Goal: Information Seeking & Learning: Check status

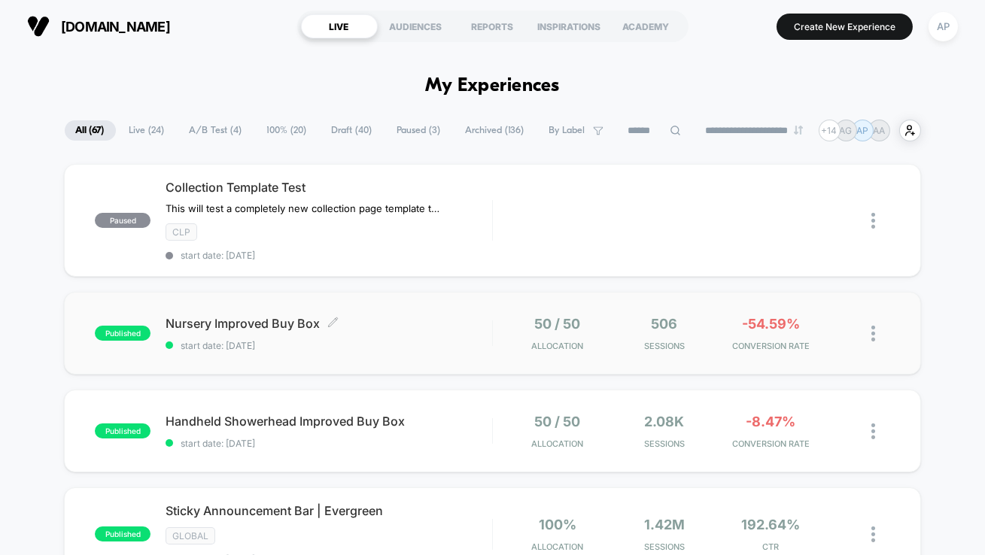
click at [419, 344] on span "start date: [DATE]" at bounding box center [328, 345] width 326 height 11
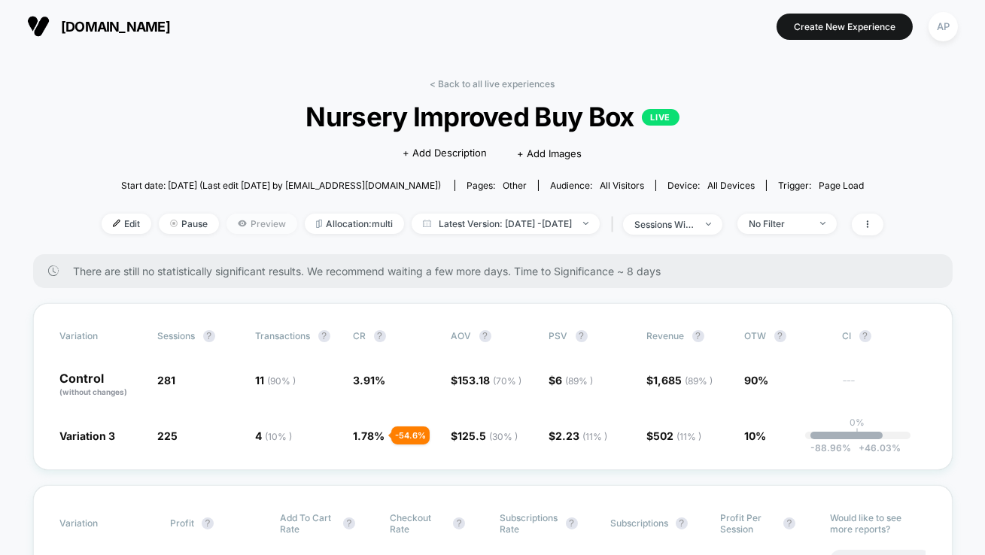
click at [235, 223] on span "Preview" at bounding box center [261, 224] width 71 height 20
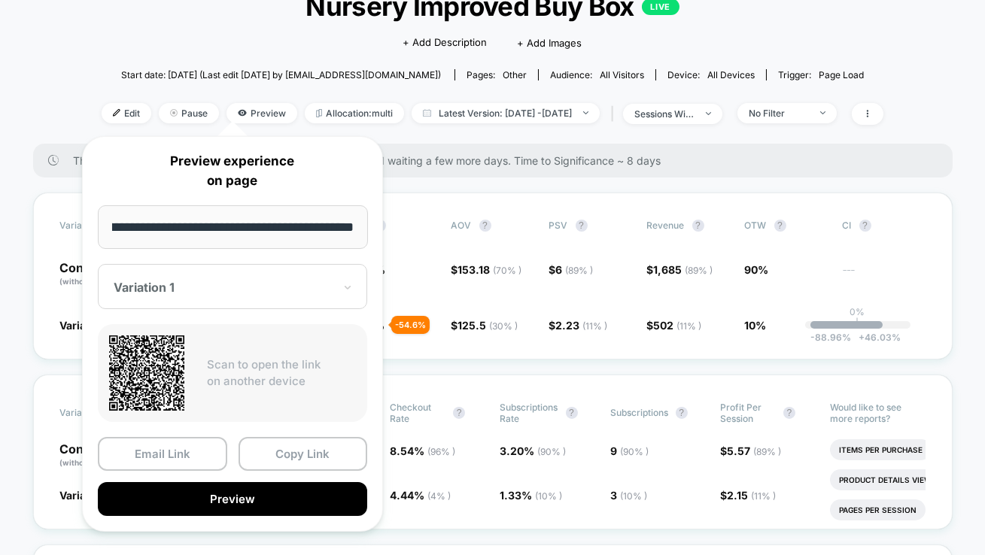
scroll to position [114, 0]
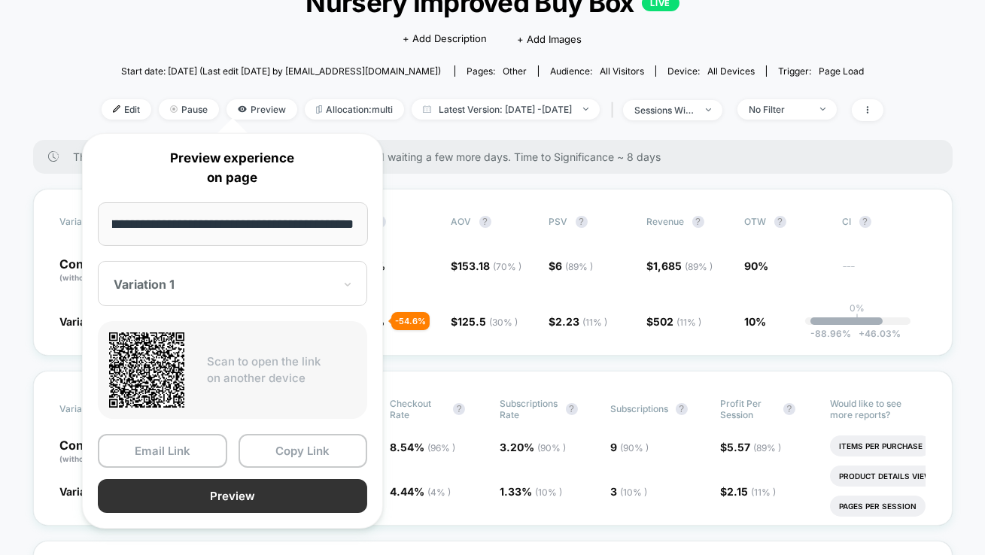
click at [233, 496] on button "Preview" at bounding box center [232, 496] width 269 height 34
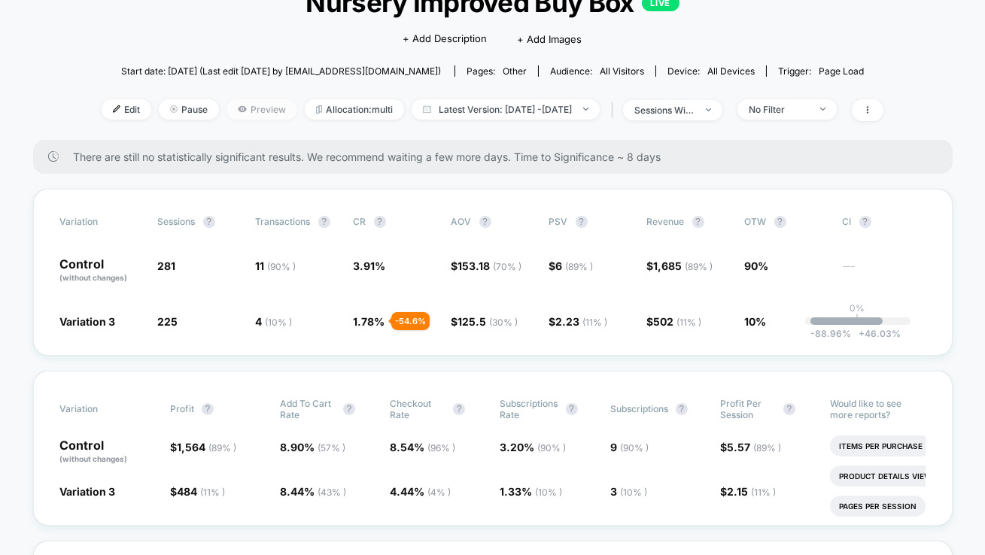
click at [232, 111] on span "Preview" at bounding box center [261, 109] width 71 height 20
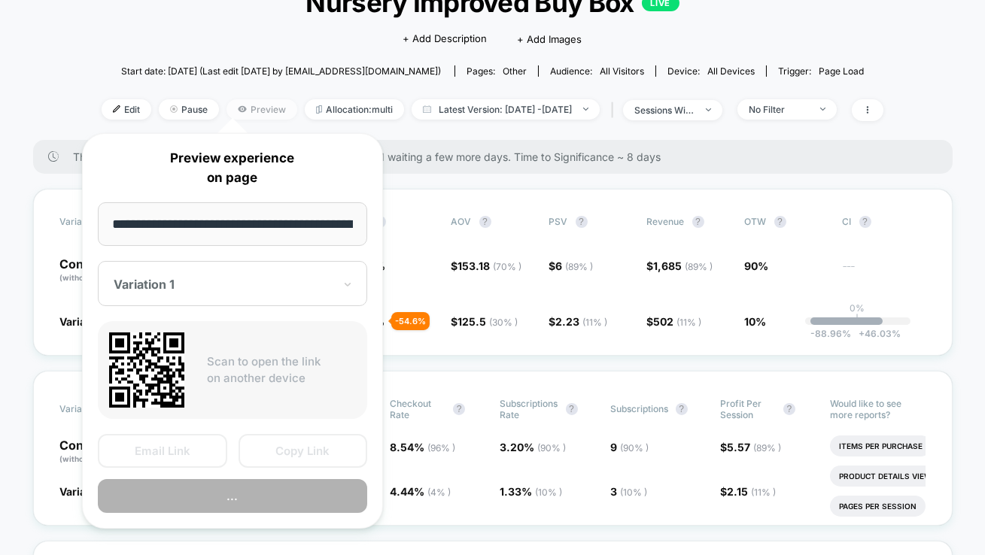
scroll to position [0, 78]
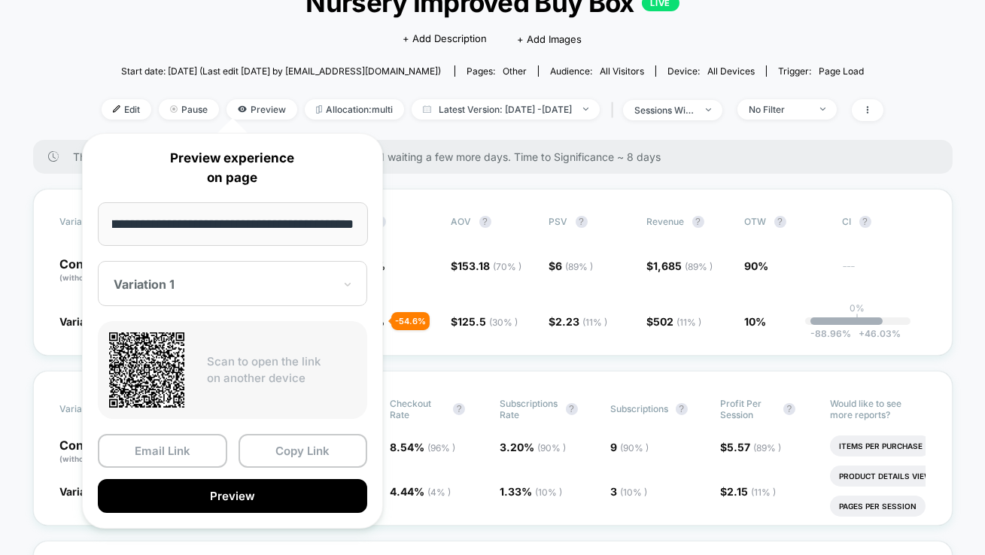
click at [196, 275] on div "Variation 1" at bounding box center [223, 284] width 223 height 18
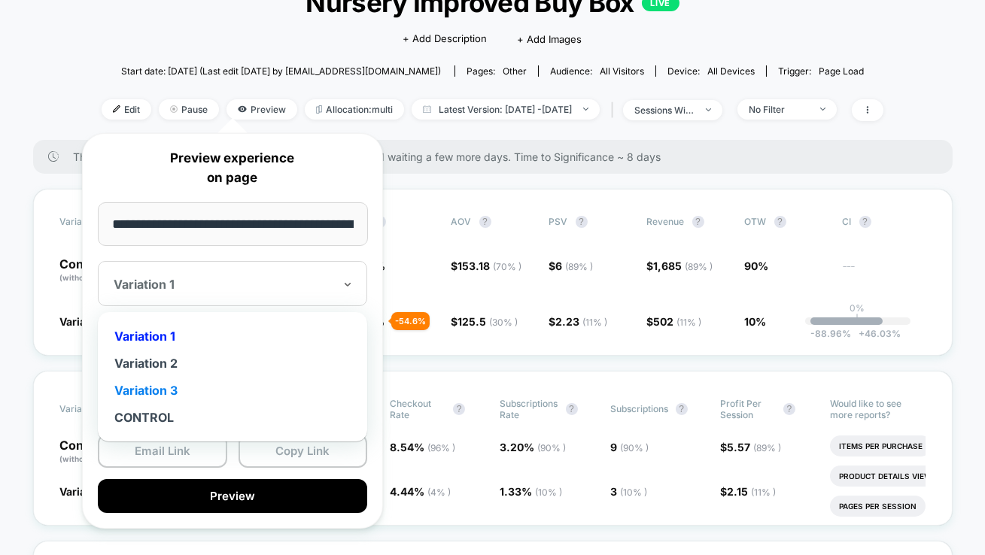
click at [171, 389] on div "Variation 3" at bounding box center [232, 390] width 254 height 27
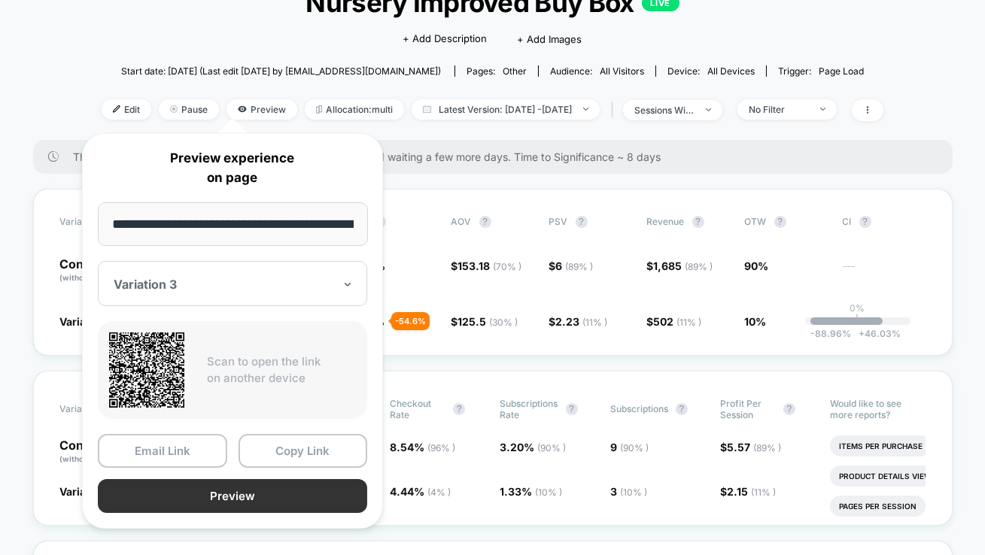
click at [202, 489] on button "Preview" at bounding box center [232, 496] width 269 height 34
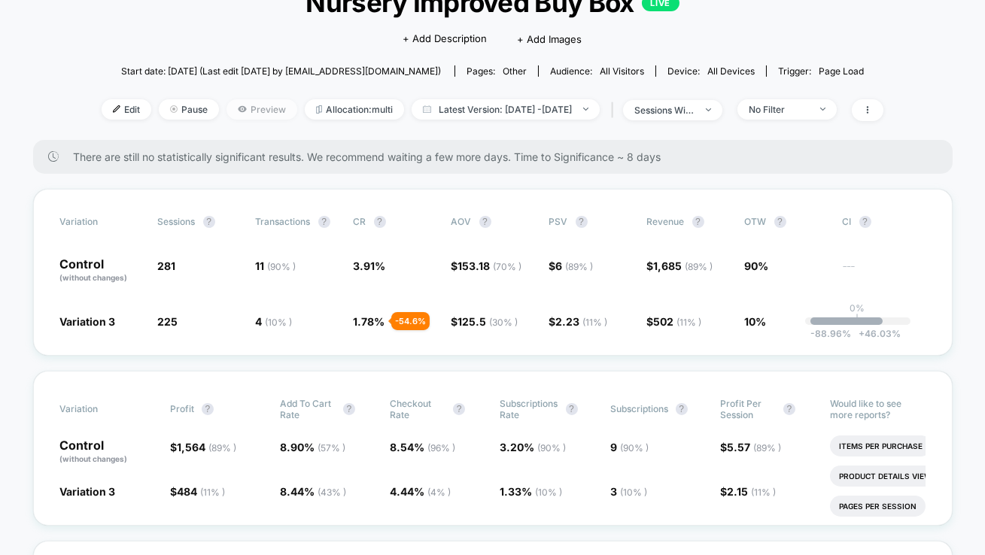
click at [238, 111] on icon at bounding box center [242, 109] width 9 height 9
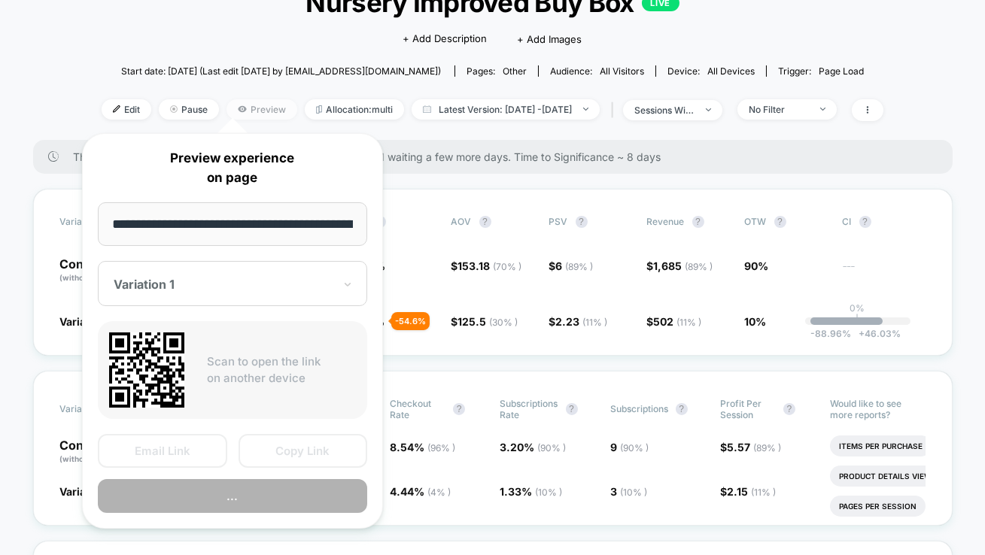
scroll to position [0, 78]
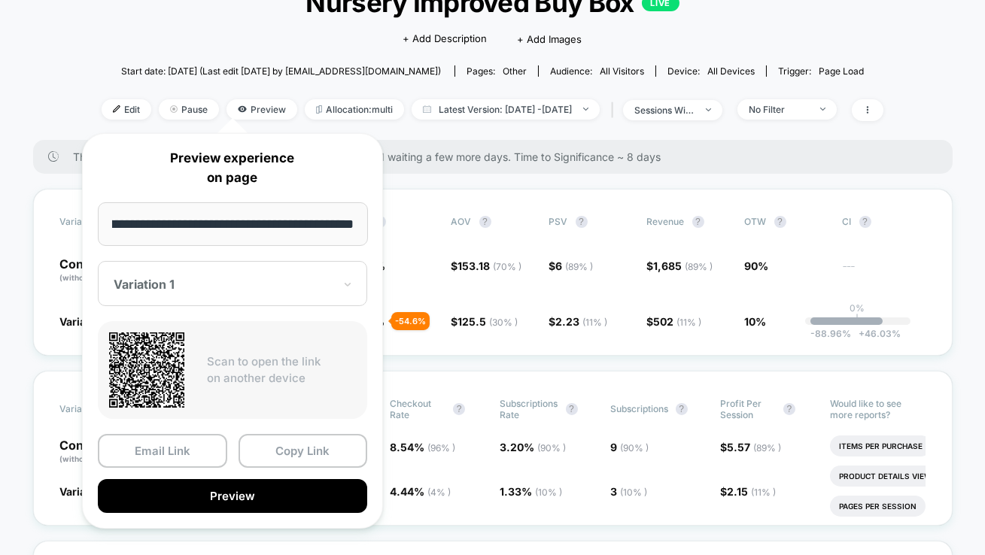
click at [184, 281] on div at bounding box center [224, 284] width 220 height 15
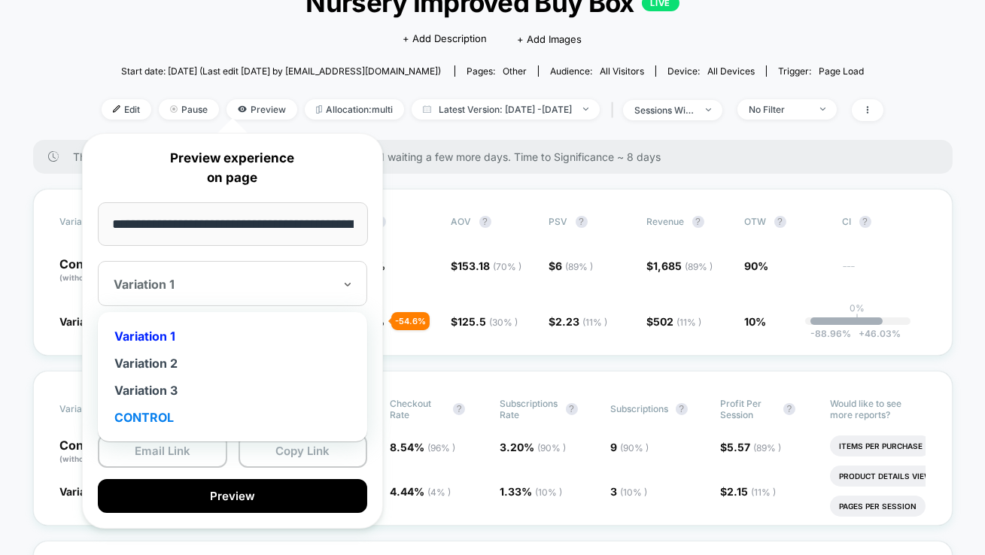
click at [170, 414] on div "CONTROL" at bounding box center [232, 417] width 254 height 27
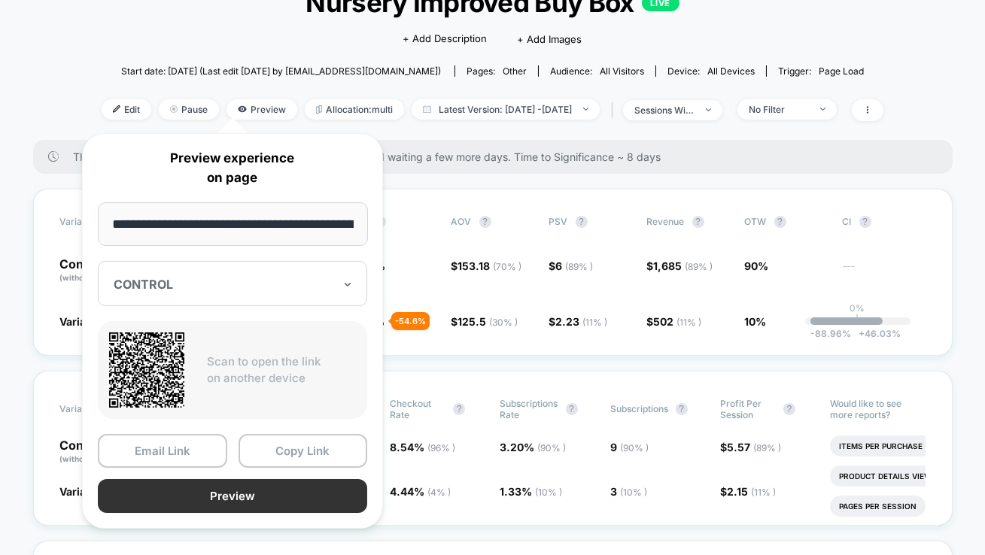
click at [205, 491] on button "Preview" at bounding box center [232, 496] width 269 height 34
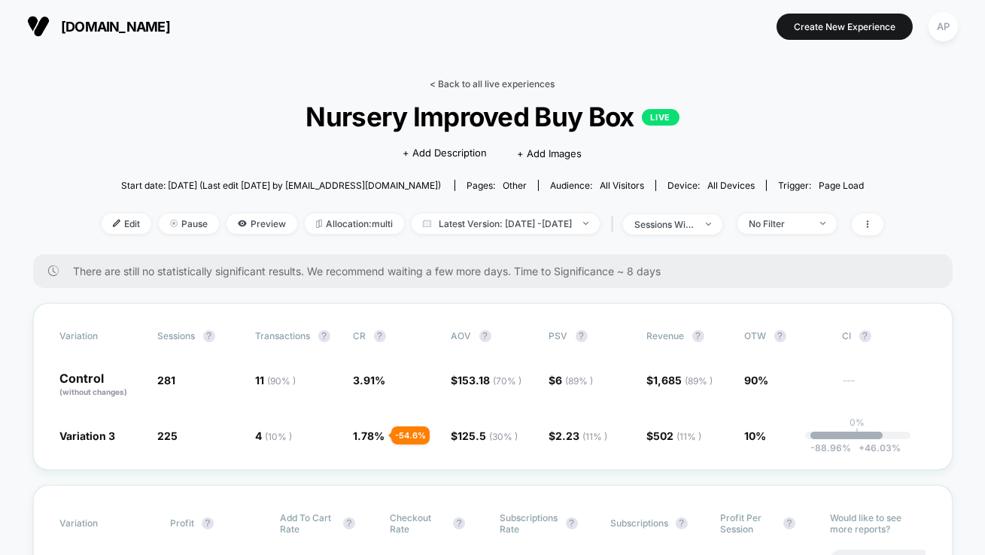
click at [489, 84] on link "< Back to all live experiences" at bounding box center [492, 83] width 125 height 11
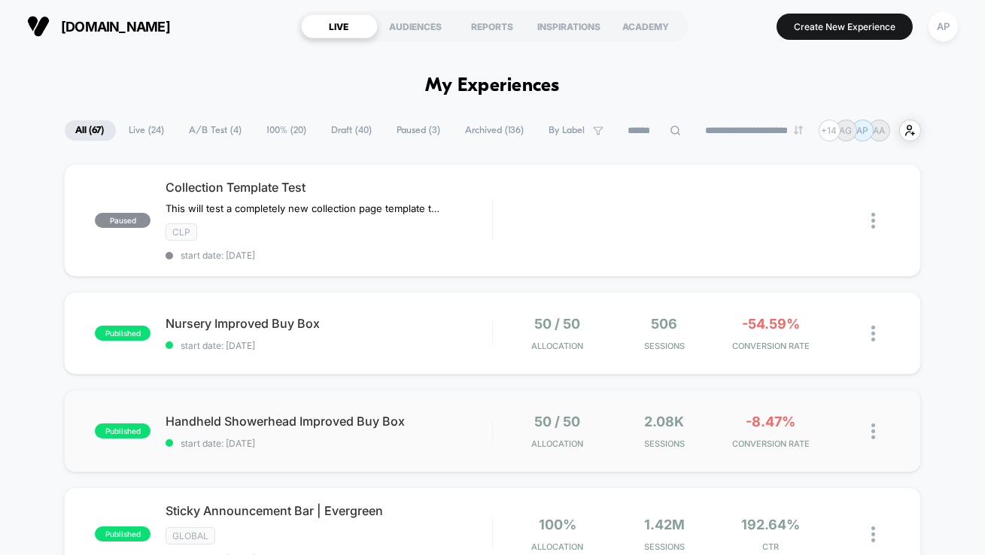
click at [445, 454] on div "published Handheld Showerhead Improved Buy Box start date: [DATE] 50 / 50 Alloc…" at bounding box center [492, 431] width 857 height 83
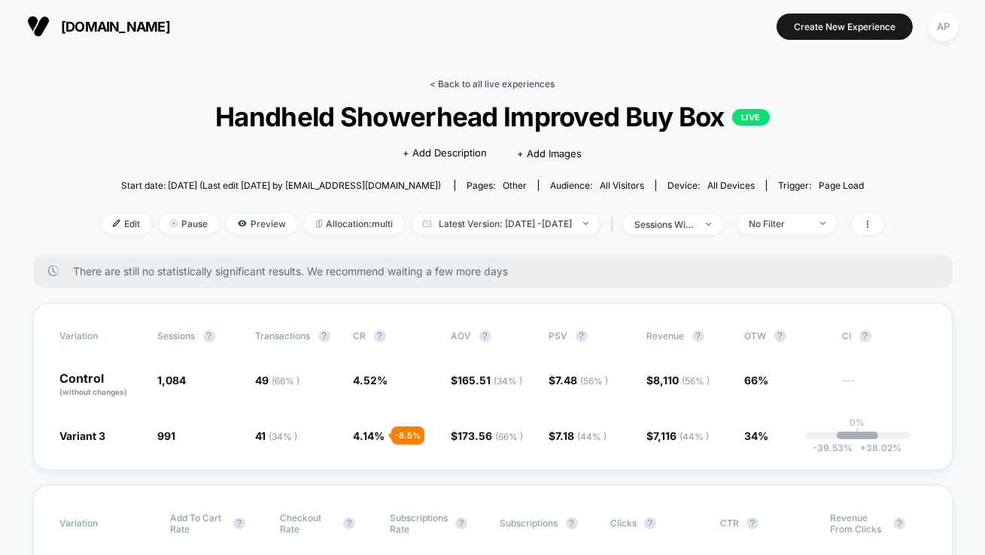
click at [517, 86] on link "< Back to all live experiences" at bounding box center [492, 83] width 125 height 11
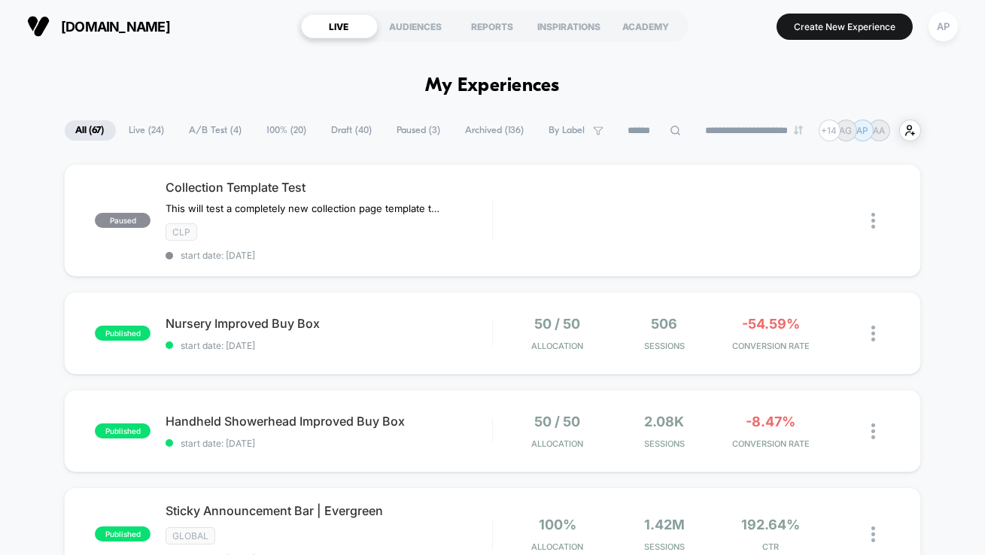
click at [208, 132] on span "A/B Test ( 4 )" at bounding box center [215, 130] width 75 height 20
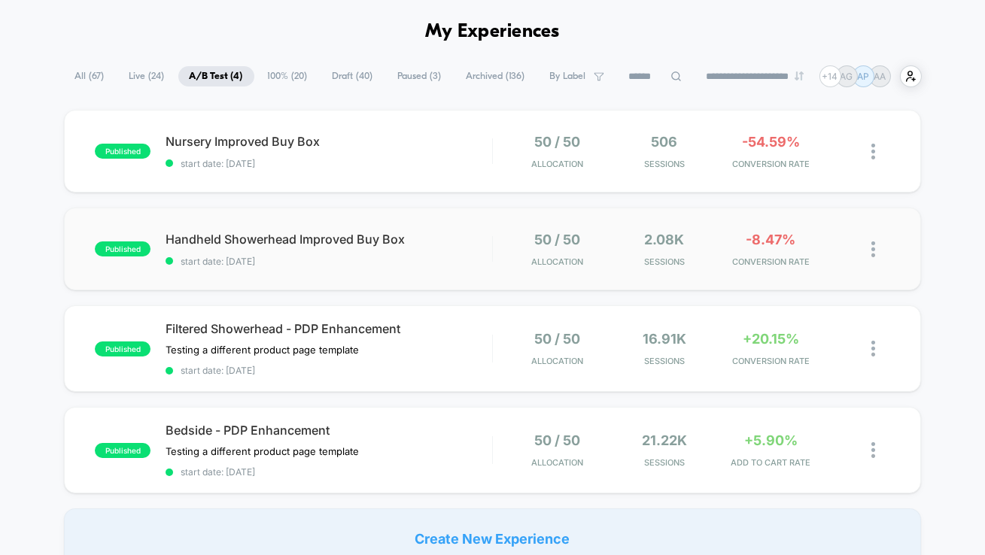
scroll to position [59, 0]
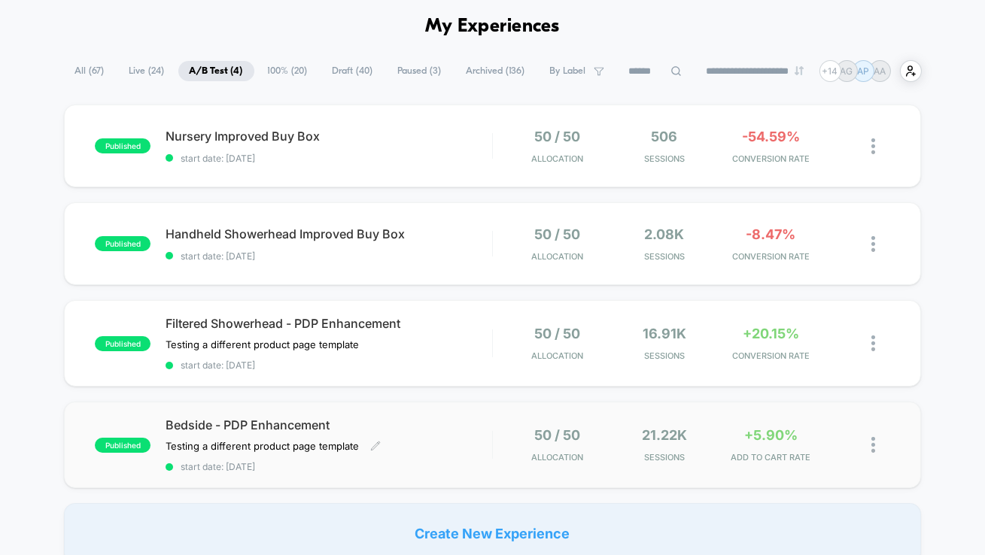
click at [421, 455] on div "Bedside - PDP Enhancement Testing a different product page template Click to ed…" at bounding box center [328, 444] width 326 height 55
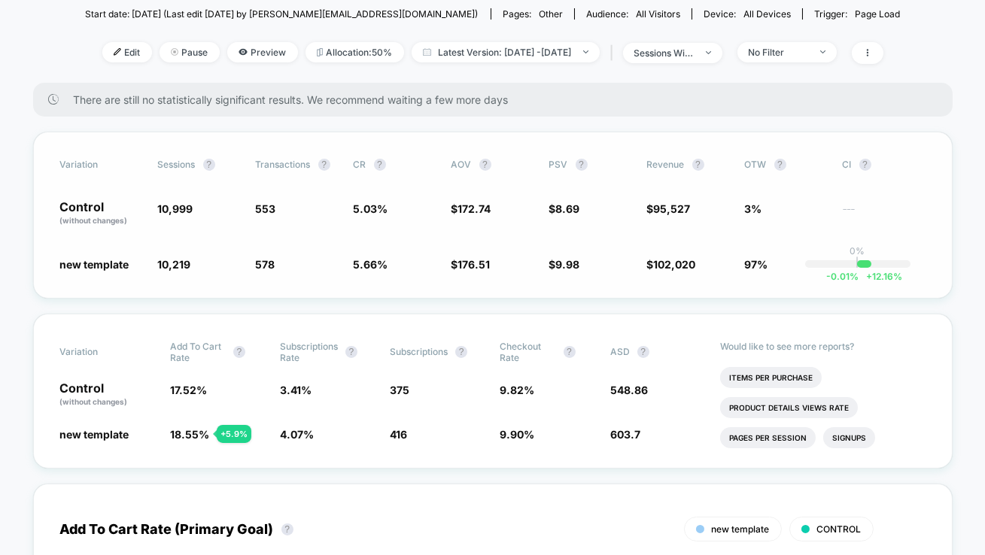
scroll to position [196, 0]
